Goal: Information Seeking & Learning: Check status

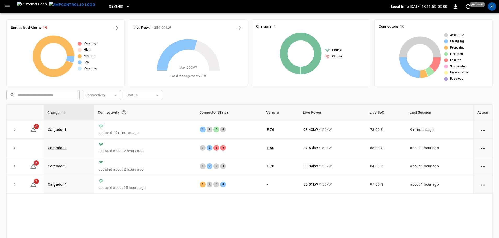
scroll to position [26, 0]
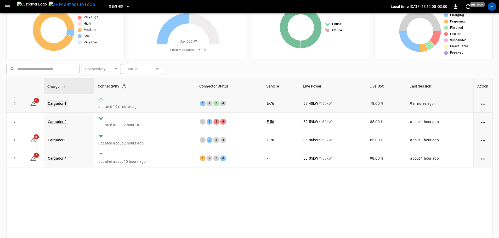
click at [60, 104] on link "Cargador 1" at bounding box center [57, 103] width 21 height 6
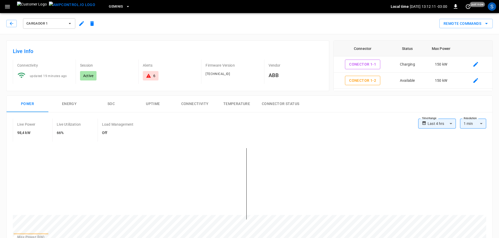
drag, startPoint x: 11, startPoint y: 19, endPoint x: 16, endPoint y: 40, distance: 20.9
click at [13, 26] on div "Cargador 1" at bounding box center [51, 23] width 91 height 13
drag, startPoint x: 88, startPoint y: 23, endPoint x: 93, endPoint y: 19, distance: 6.3
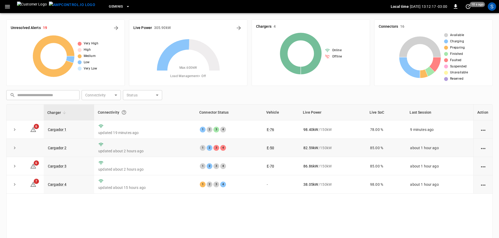
scroll to position [26, 0]
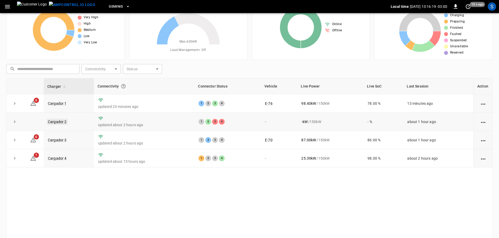
click at [64, 122] on link "Cargador 2" at bounding box center [57, 122] width 21 height 6
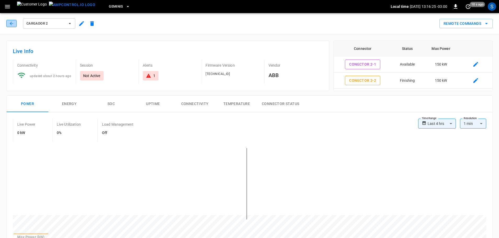
click at [16, 27] on button "button" at bounding box center [11, 23] width 10 height 7
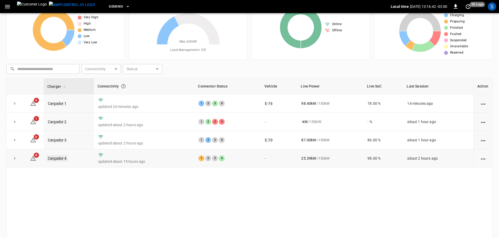
click at [59, 158] on link "Cargador 4" at bounding box center [57, 158] width 21 height 6
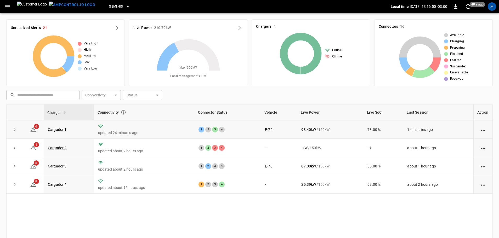
scroll to position [26, 0]
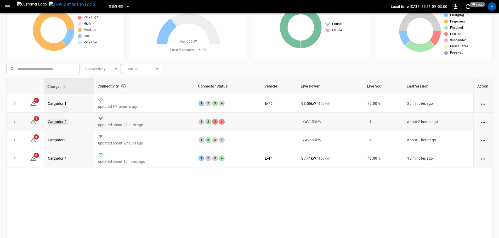
click at [61, 122] on link "Cargador 2" at bounding box center [57, 122] width 21 height 6
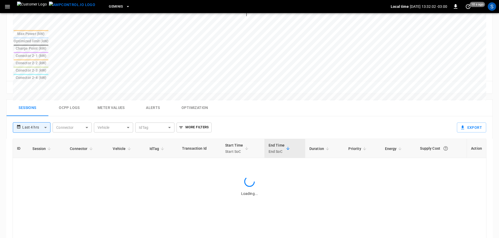
scroll to position [209, 0]
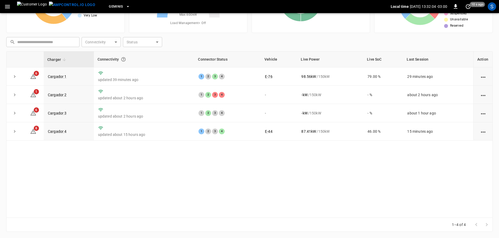
scroll to position [26, 0]
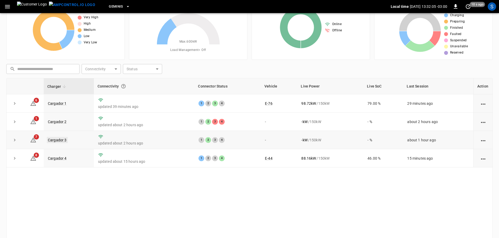
click at [57, 141] on link "Cargador 3" at bounding box center [57, 140] width 21 height 6
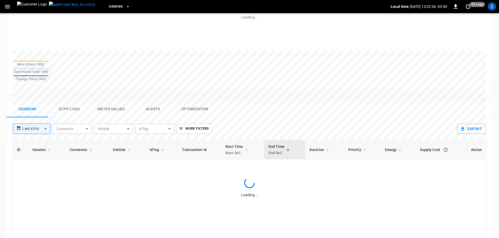
scroll to position [241, 0]
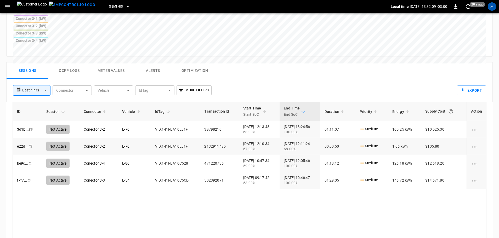
drag, startPoint x: 147, startPoint y: 103, endPoint x: 151, endPoint y: 105, distance: 4.7
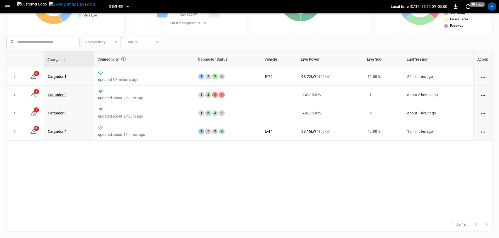
scroll to position [26, 0]
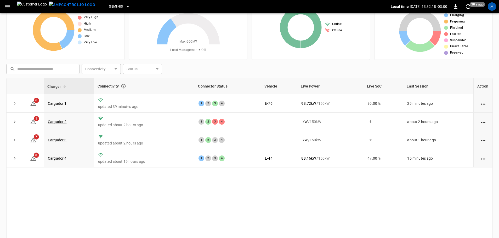
click at [297, 185] on div "Charger Connectivity Connector Status Vehicle Live Power Live SoC Last Session …" at bounding box center [249, 161] width 487 height 167
